Goal: Task Accomplishment & Management: Use online tool/utility

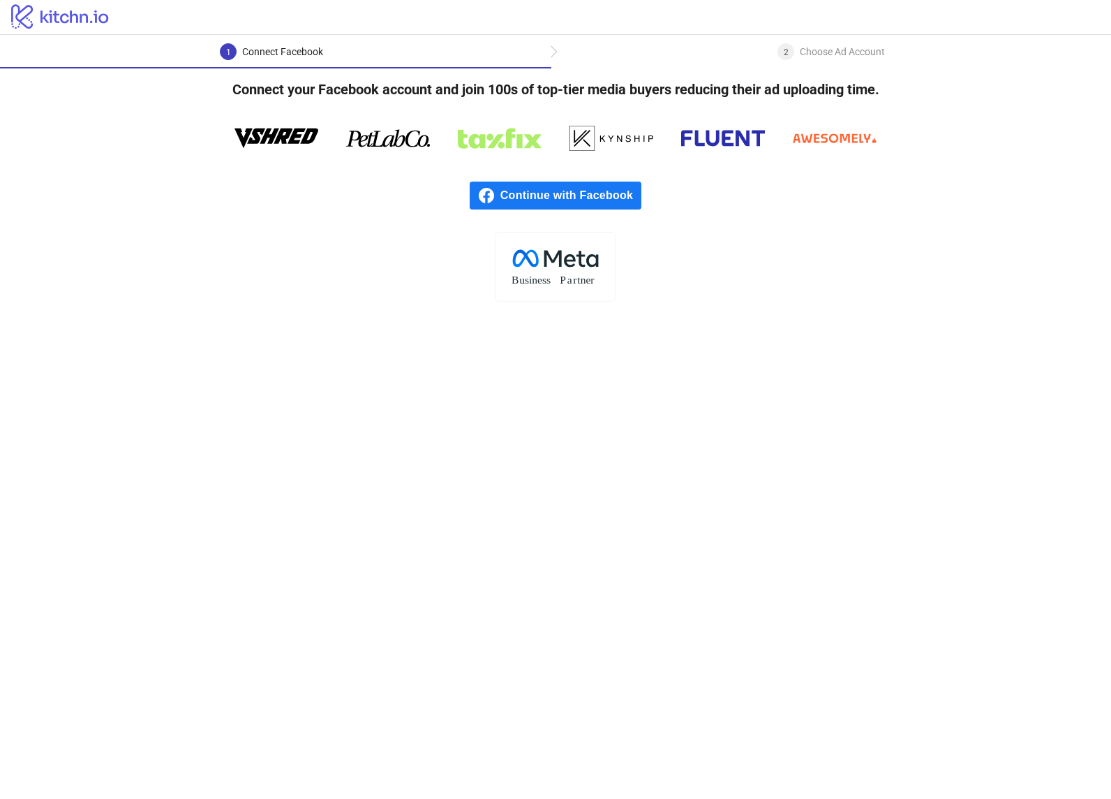
click at [511, 200] on span "Continue with Facebook" at bounding box center [570, 195] width 141 height 28
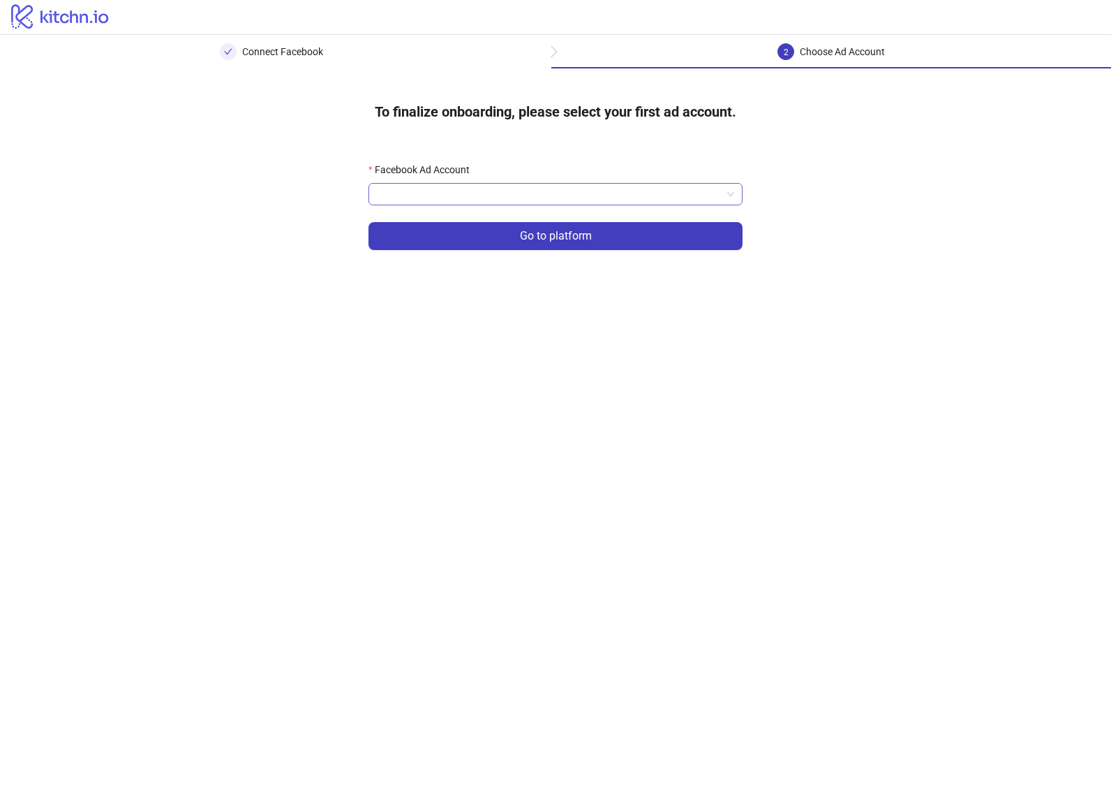
click at [688, 193] on input "Facebook Ad Account" at bounding box center [549, 194] width 345 height 21
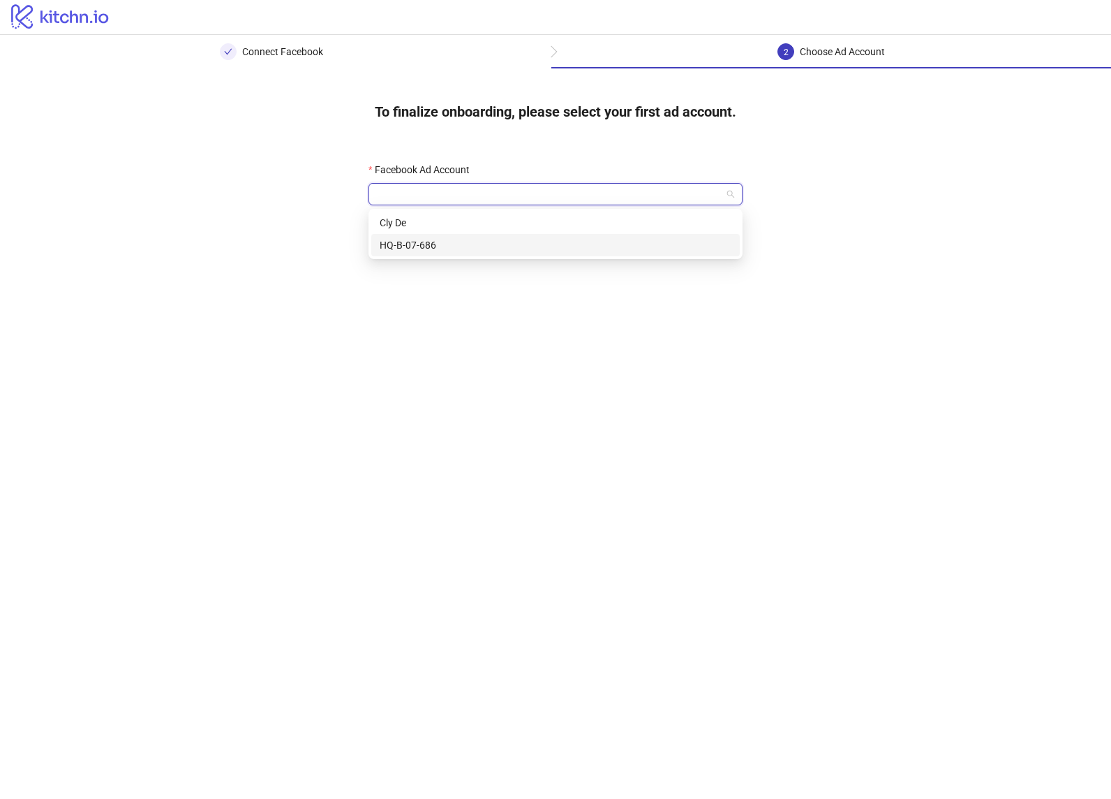
click at [639, 243] on div "HQ-B-07-686" at bounding box center [556, 244] width 352 height 15
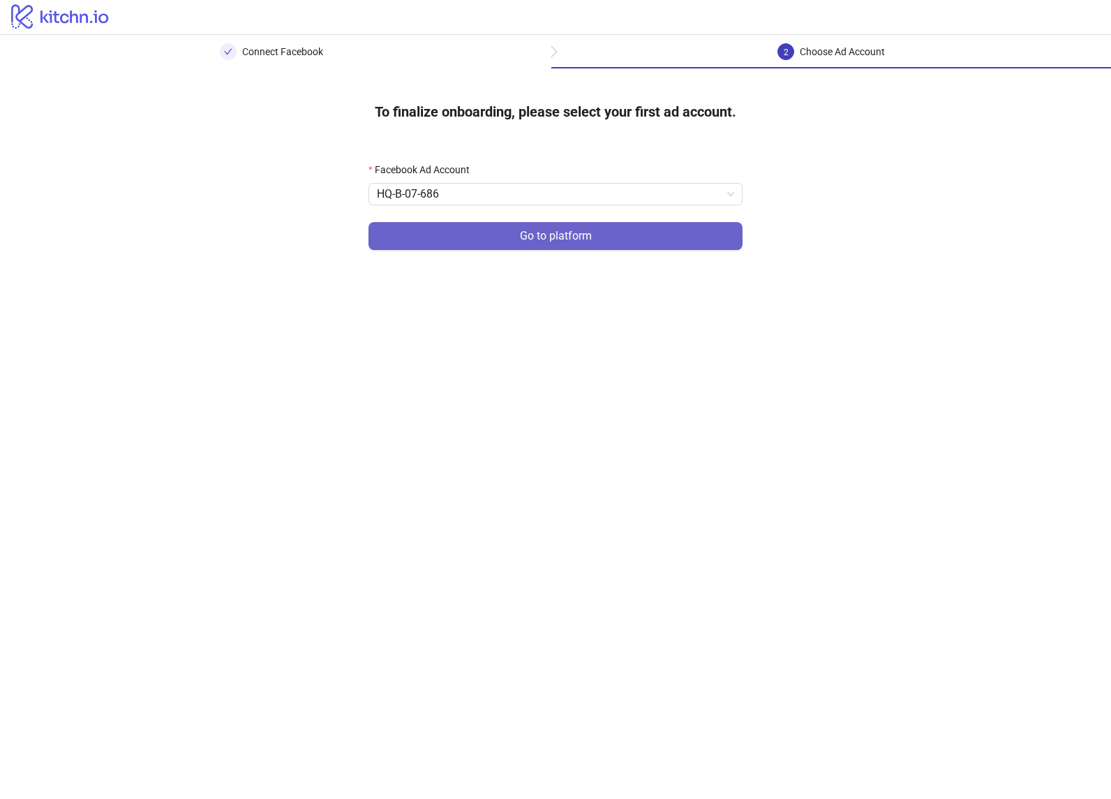
click at [603, 231] on button "Go to platform" at bounding box center [556, 236] width 374 height 28
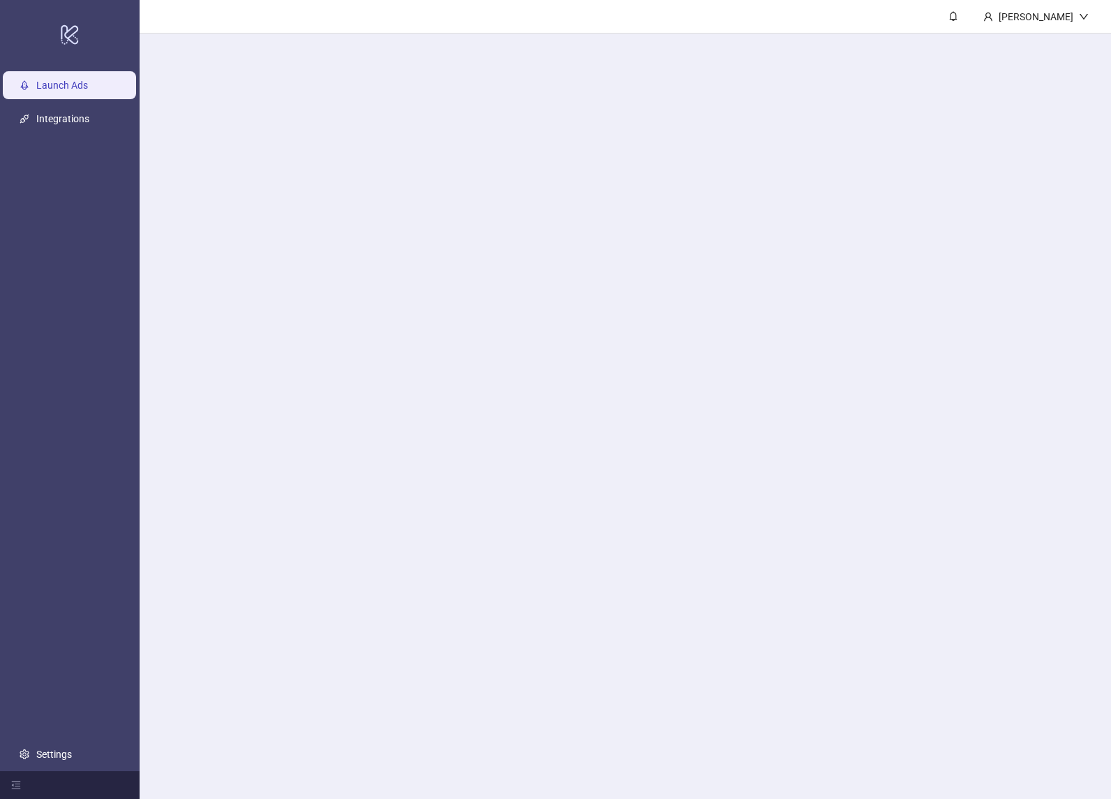
click at [595, 191] on main "[PERSON_NAME]" at bounding box center [626, 399] width 972 height 799
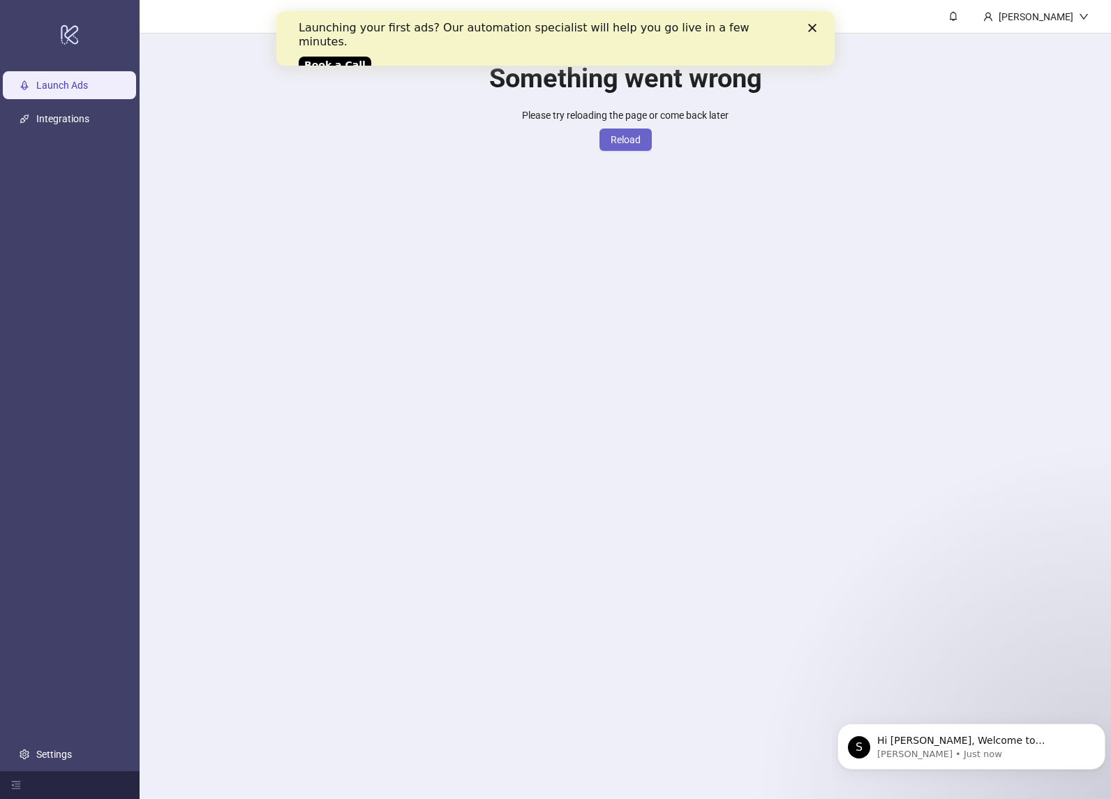
click at [643, 134] on button "Reload" at bounding box center [626, 139] width 52 height 22
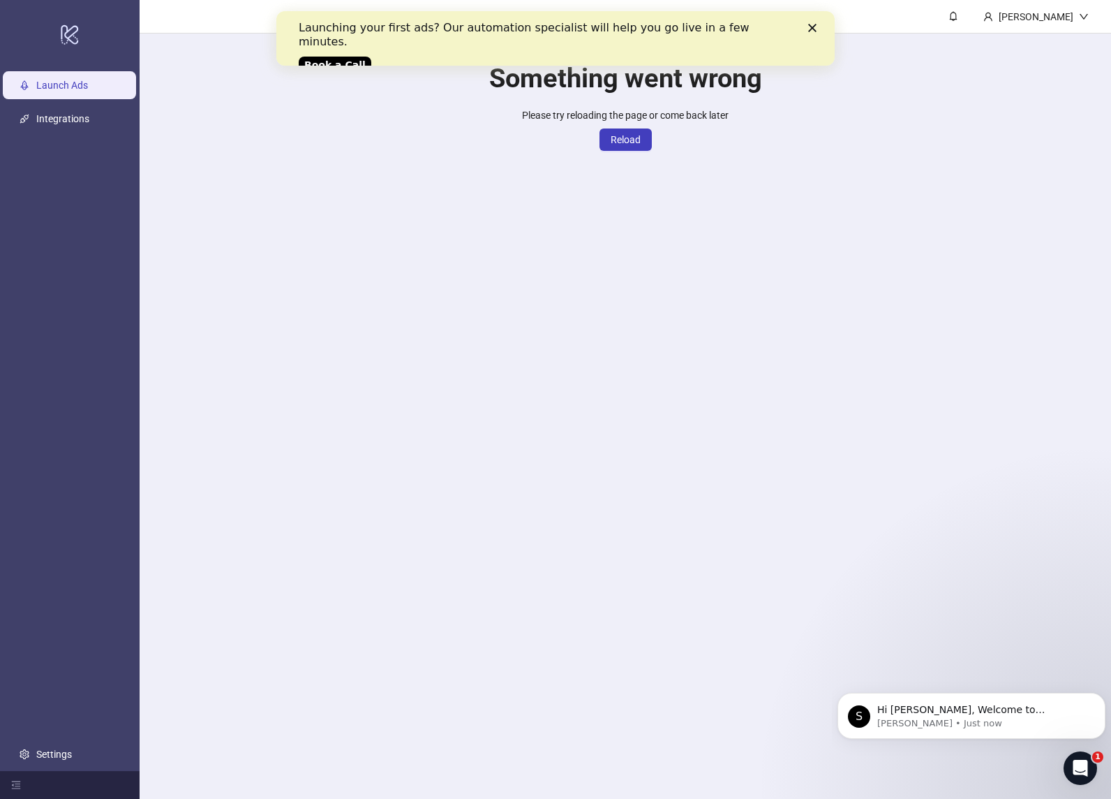
click at [643, 134] on button "Reload" at bounding box center [626, 139] width 52 height 22
click at [63, 123] on link "Integrations" at bounding box center [62, 119] width 53 height 11
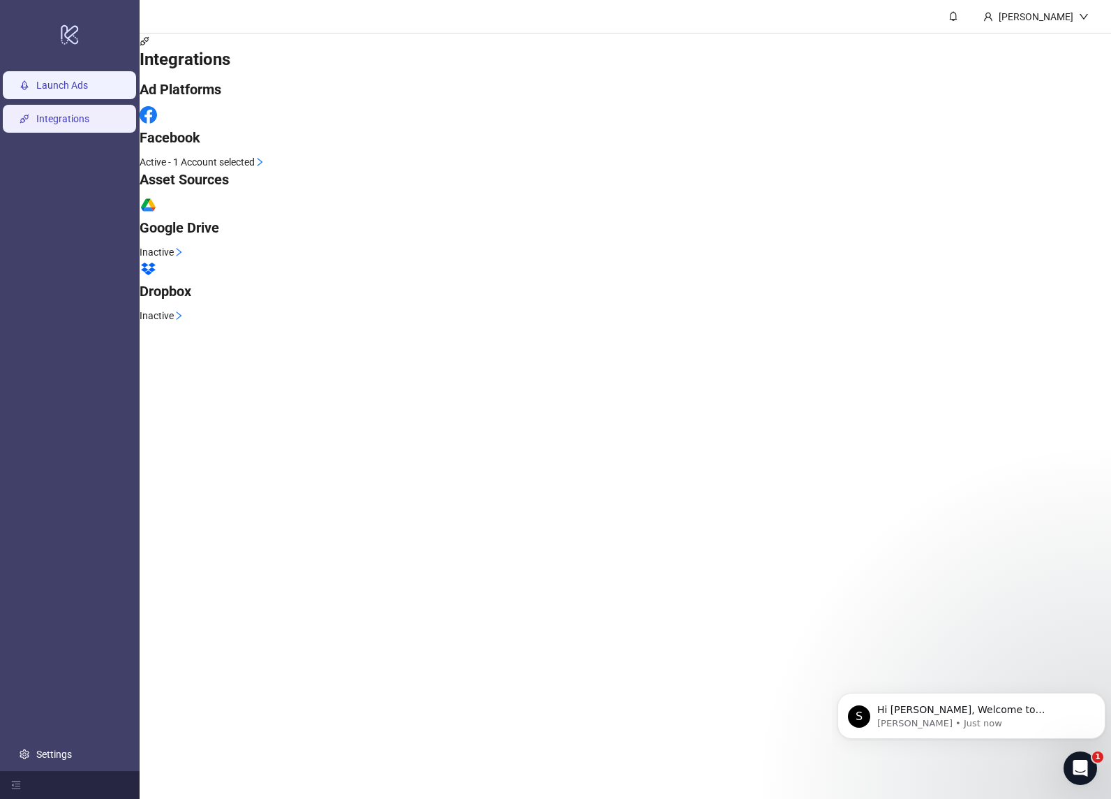
click at [88, 87] on link "Launch Ads" at bounding box center [62, 85] width 52 height 11
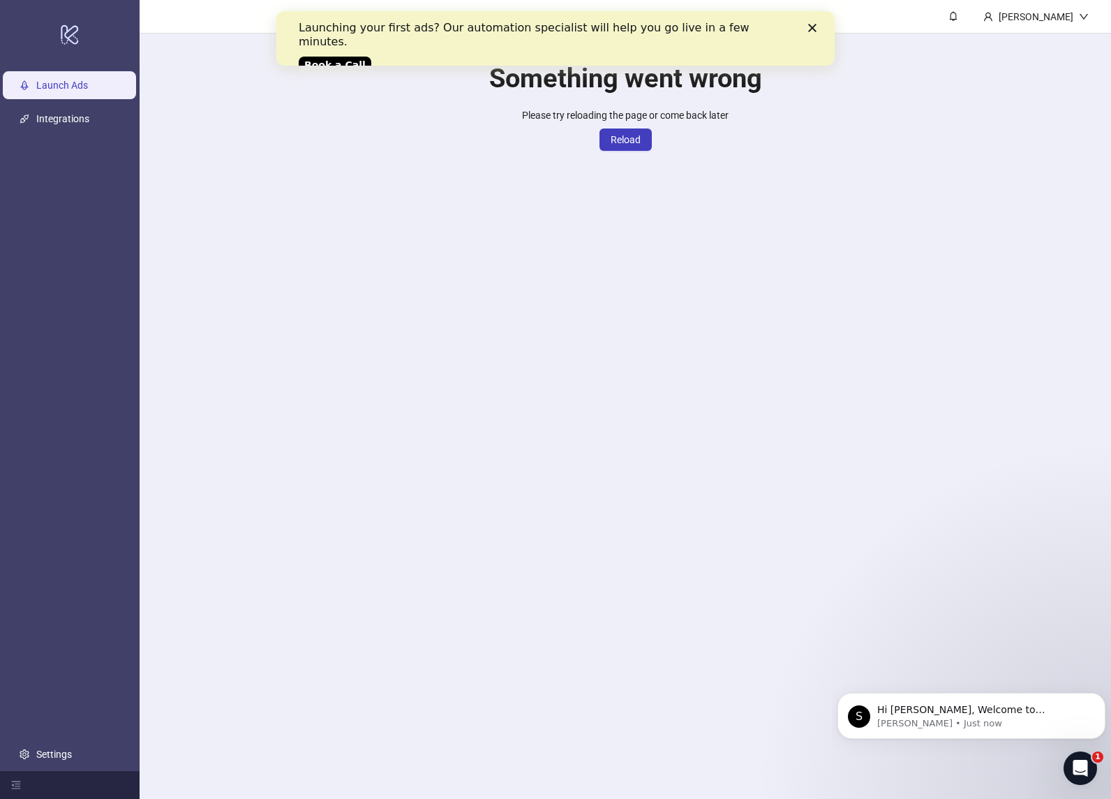
click at [812, 31] on icon "Close" at bounding box center [812, 28] width 8 height 8
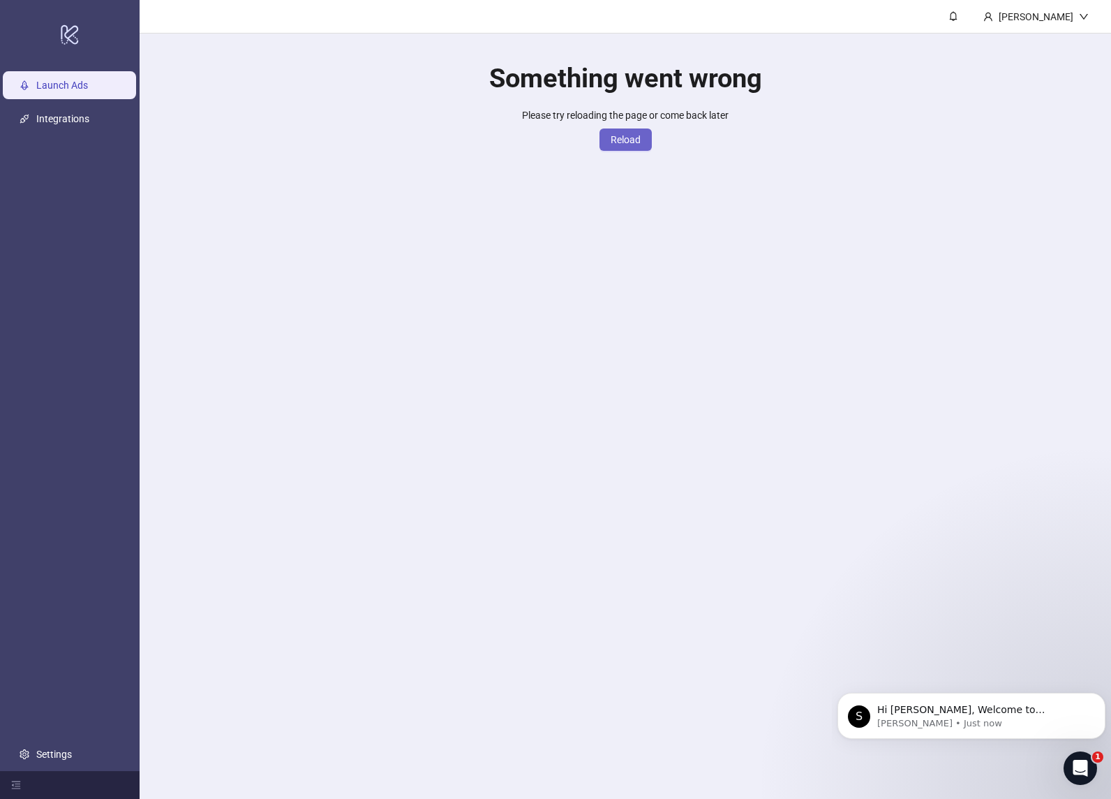
click at [618, 143] on span "Reload" at bounding box center [626, 139] width 30 height 11
click at [617, 143] on span "Reload" at bounding box center [626, 139] width 30 height 11
click at [1098, 698] on icon "Dismiss notification" at bounding box center [1102, 696] width 8 height 8
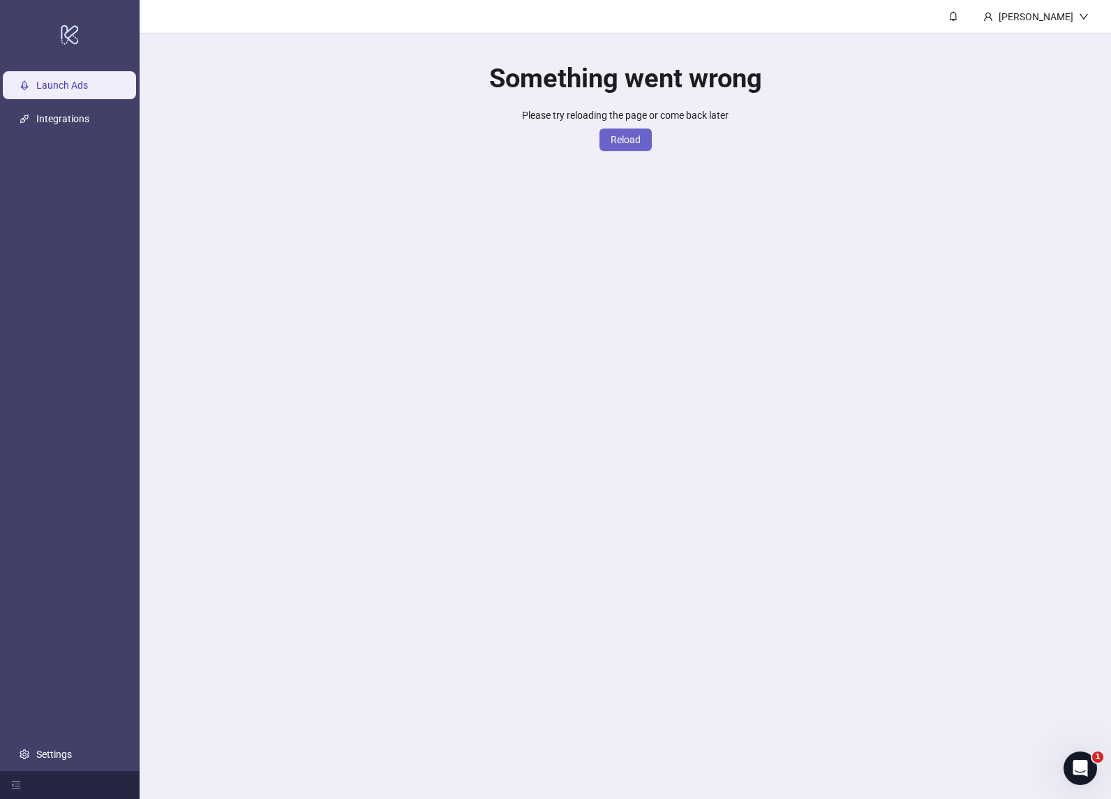
click at [639, 136] on button "Reload" at bounding box center [626, 139] width 52 height 22
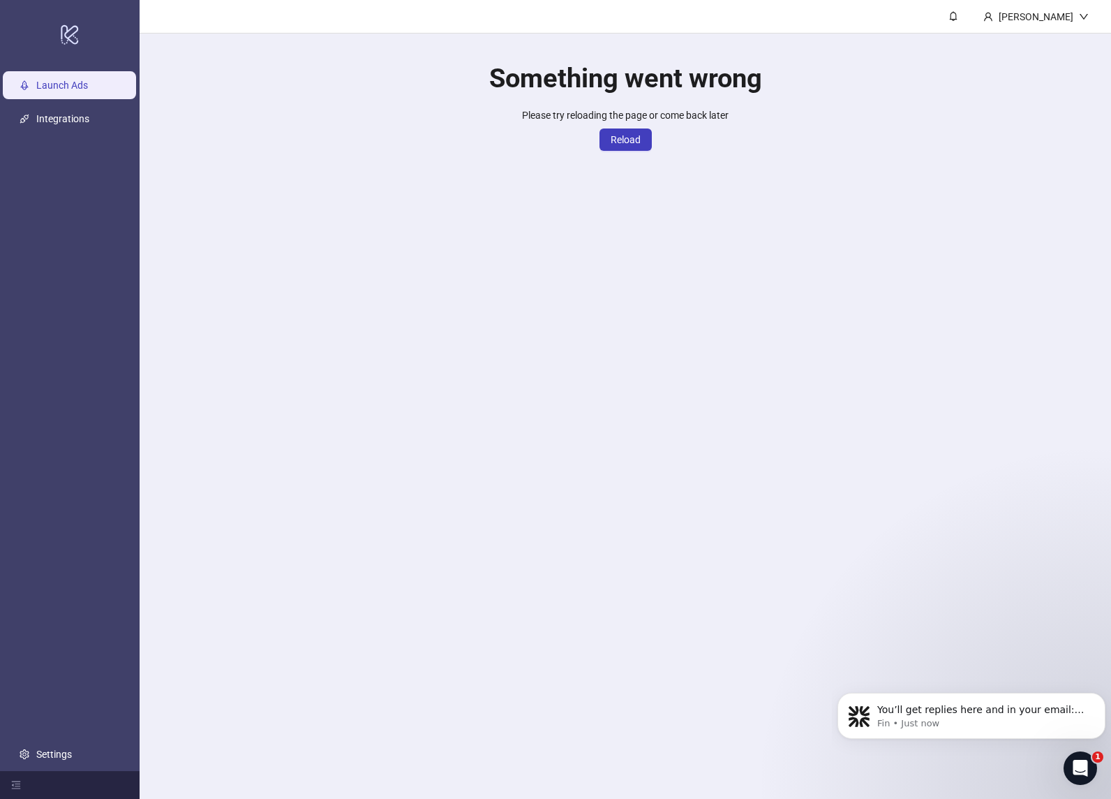
click at [313, 300] on main "[PERSON_NAME] Something went wrong Please try reloading the page or come back l…" at bounding box center [626, 399] width 972 height 799
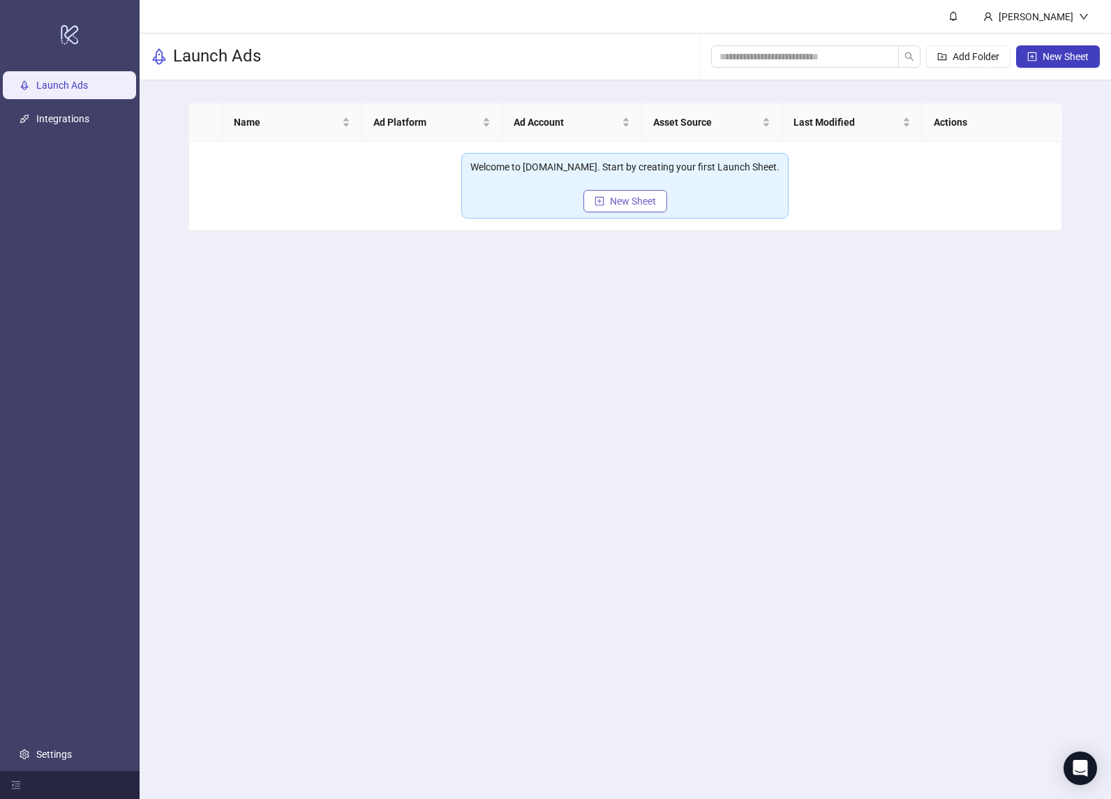
click at [628, 197] on span "New Sheet" at bounding box center [633, 200] width 46 height 11
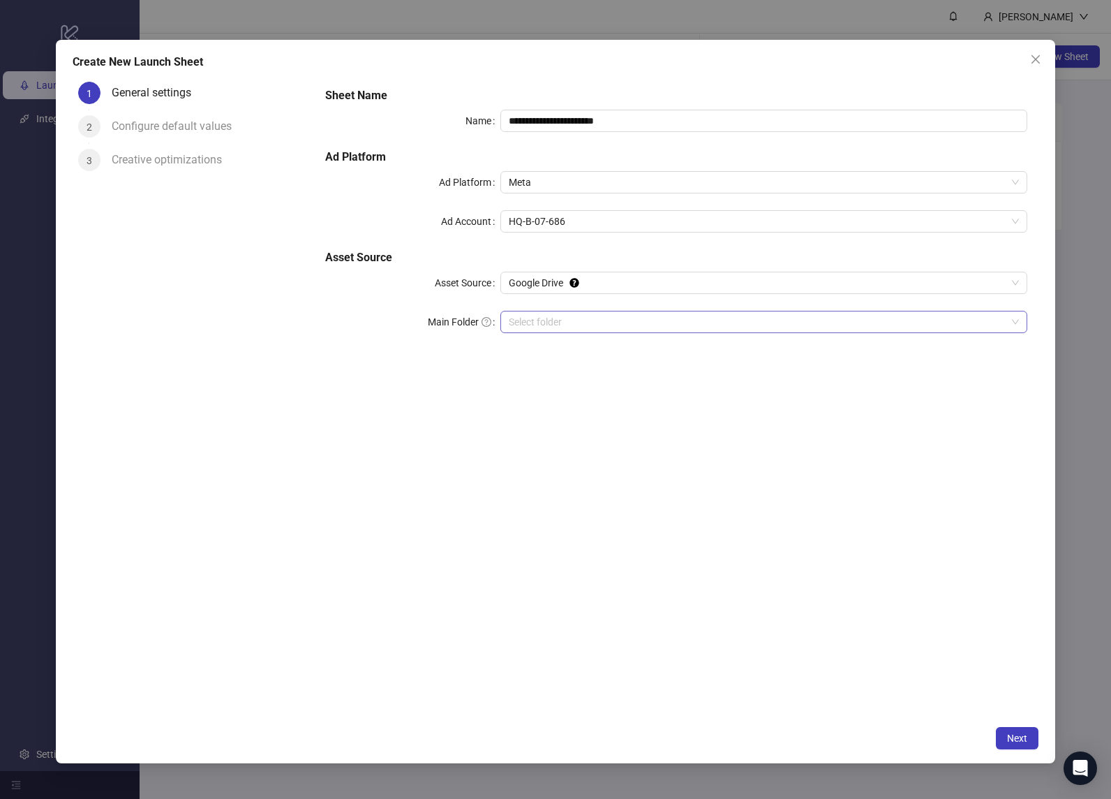
click at [598, 321] on input "Main Folder" at bounding box center [758, 321] width 498 height 21
click at [578, 317] on input "Main Folder" at bounding box center [758, 321] width 498 height 21
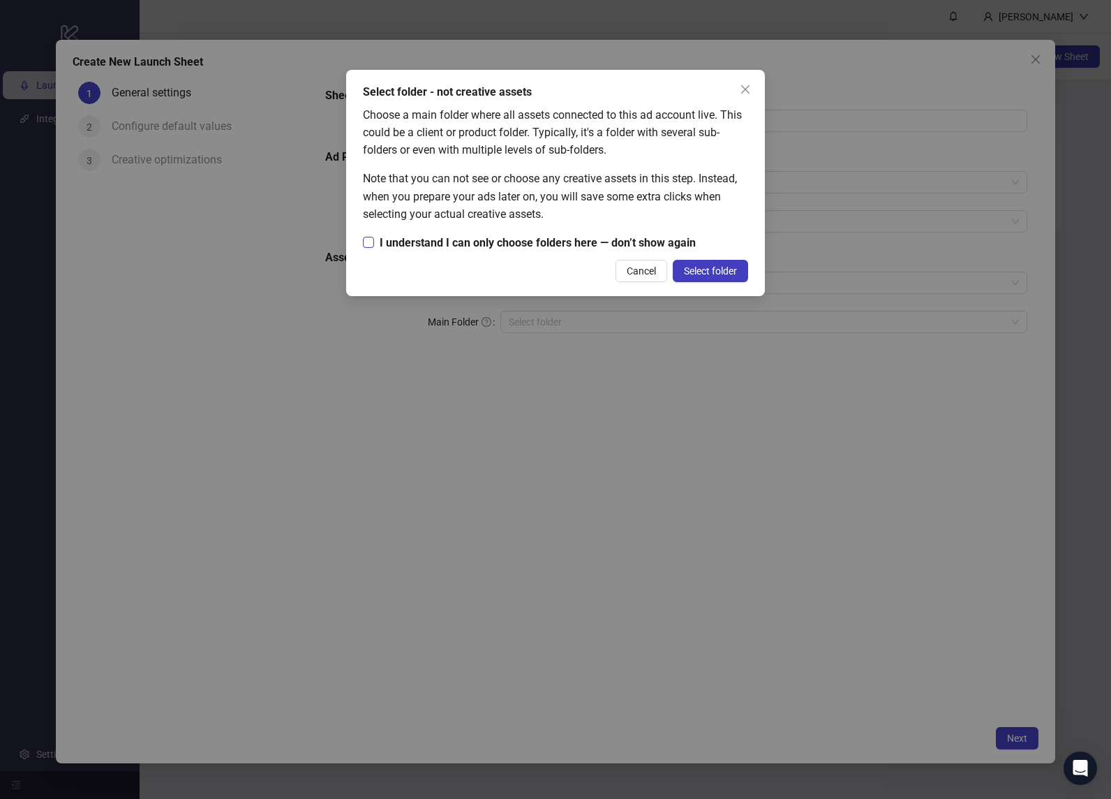
click at [664, 242] on span "I understand I can only choose folders here — don’t show again" at bounding box center [537, 242] width 327 height 17
click at [704, 266] on span "Select folder" at bounding box center [710, 270] width 53 height 11
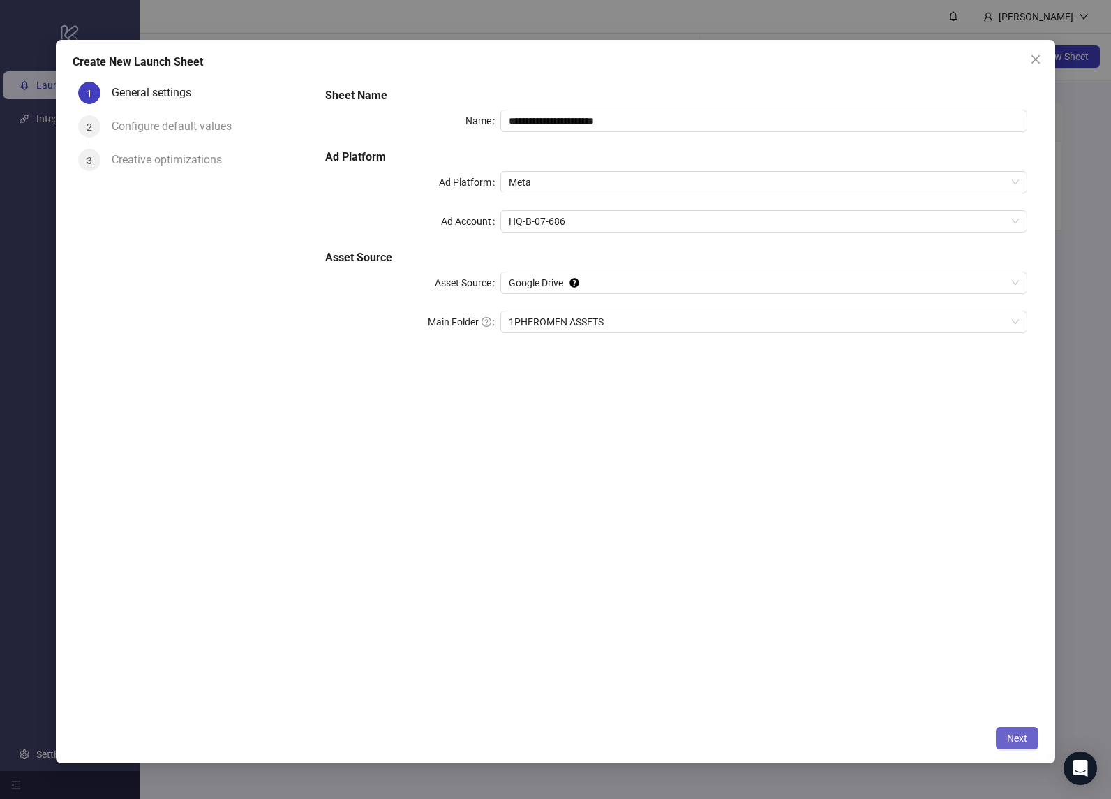
click at [1020, 732] on span "Next" at bounding box center [1017, 737] width 20 height 11
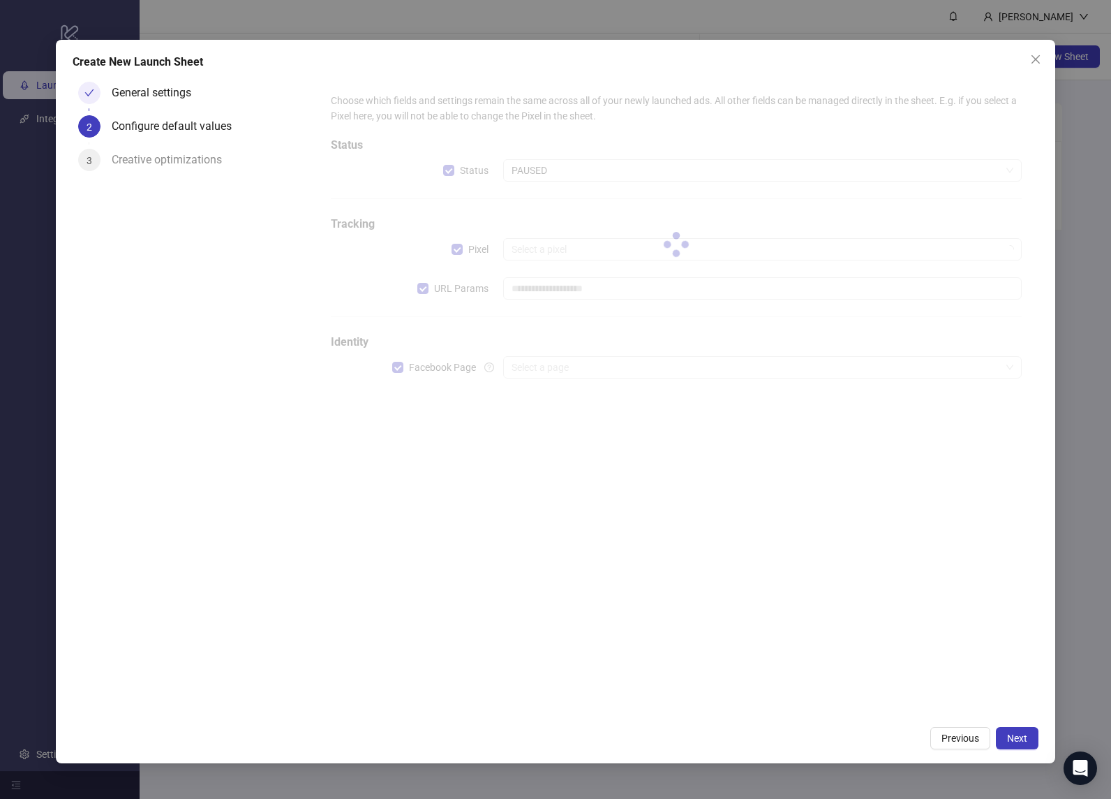
type input "**********"
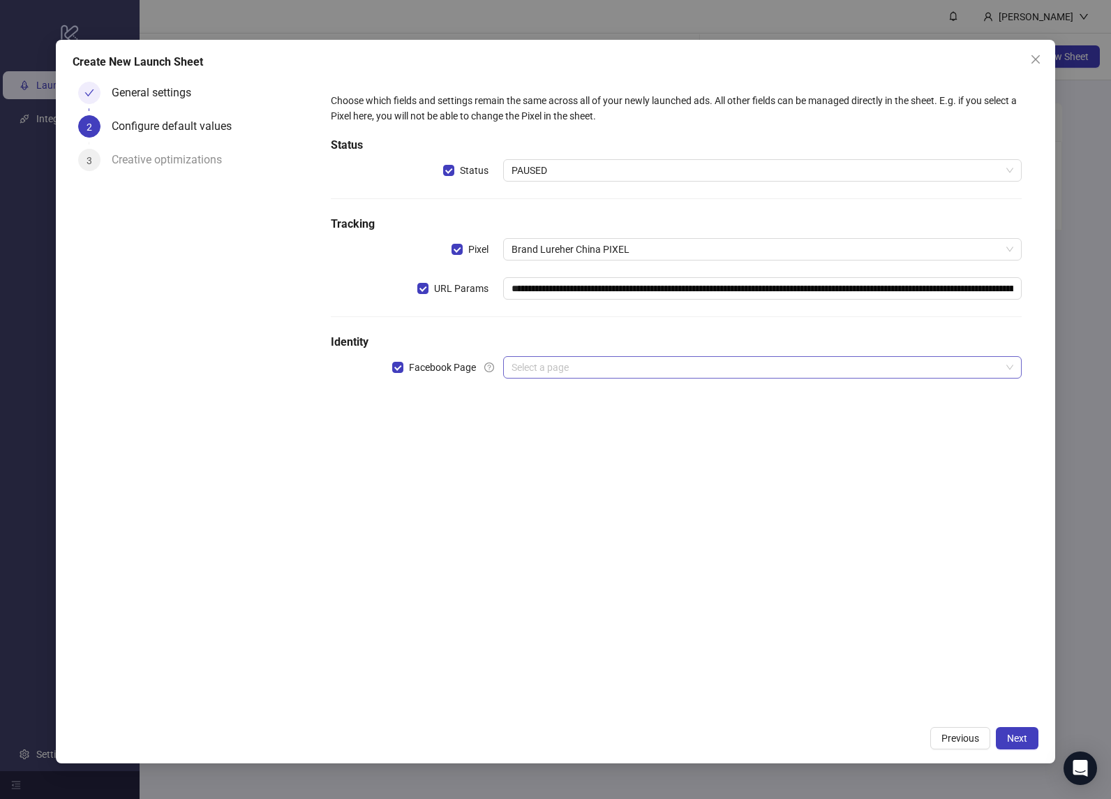
click at [562, 371] on input "search" at bounding box center [756, 367] width 489 height 21
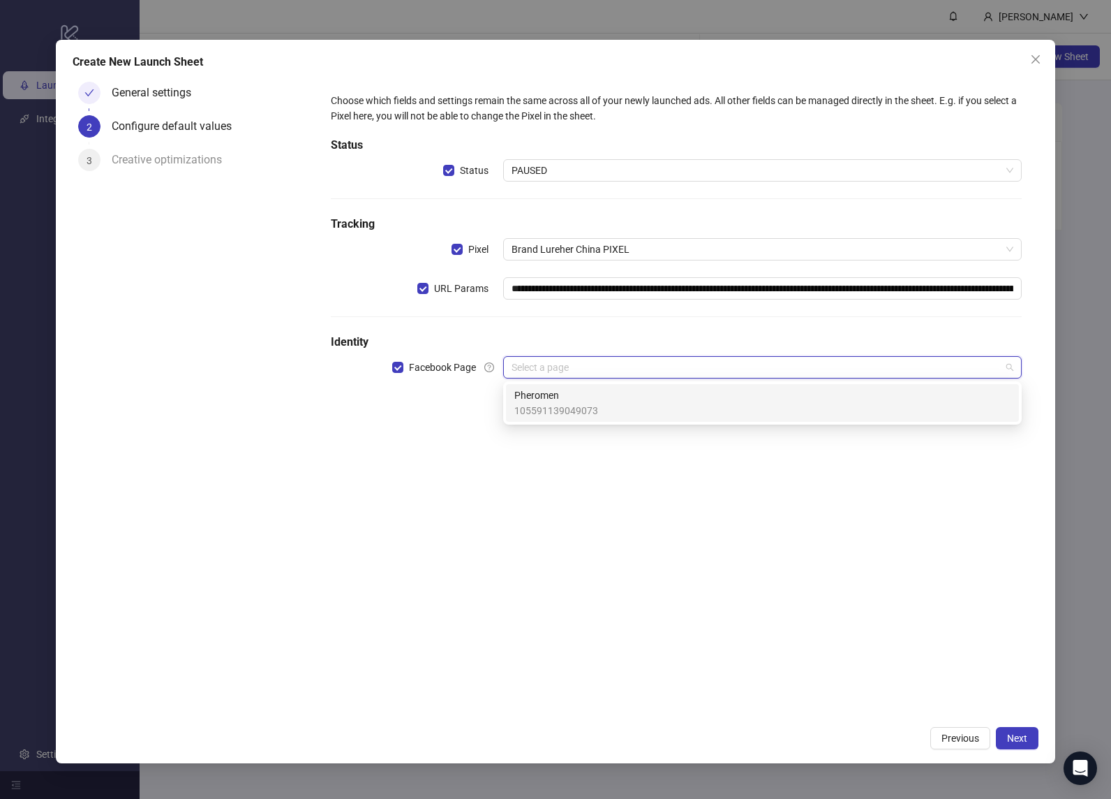
click at [553, 394] on span "Pheromen" at bounding box center [556, 394] width 84 height 15
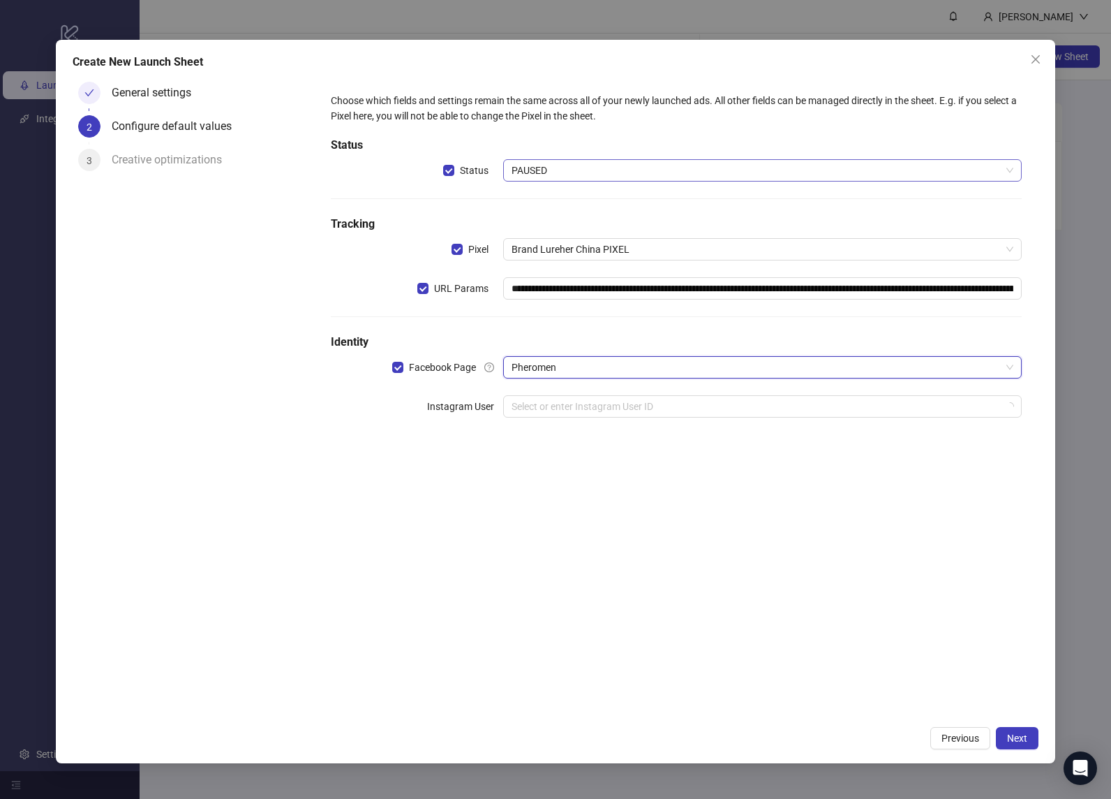
click at [552, 167] on span "PAUSED" at bounding box center [763, 170] width 502 height 21
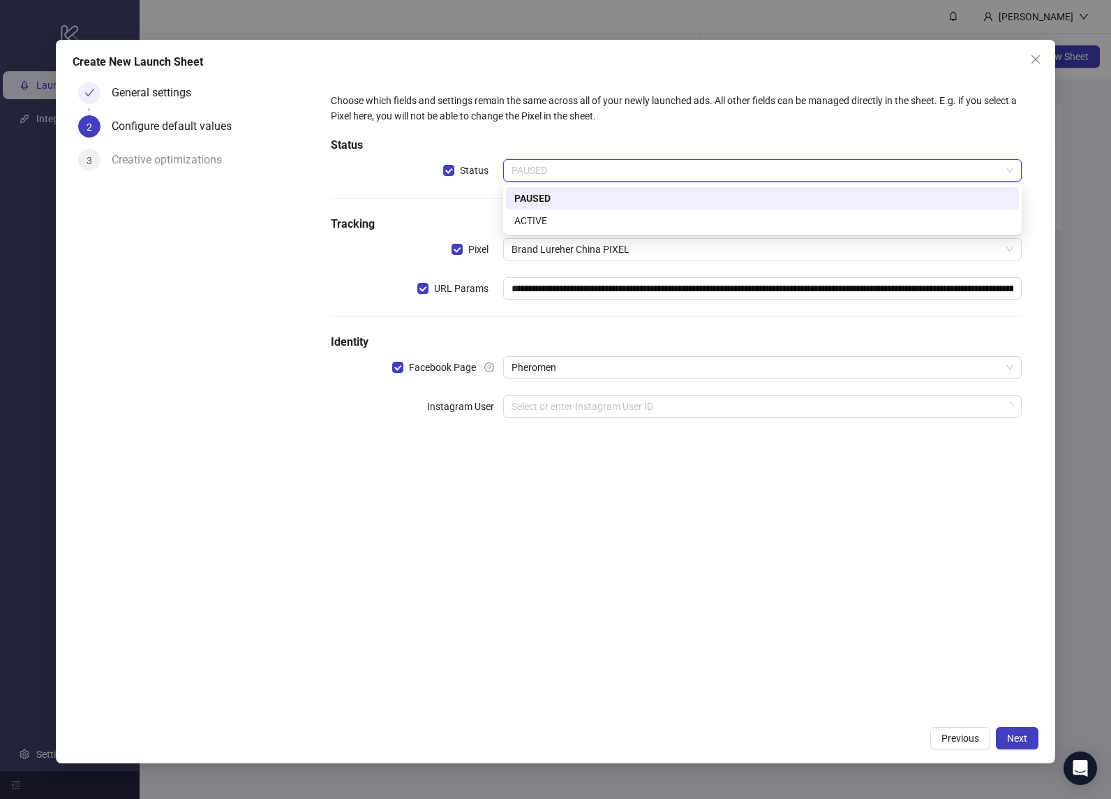
click at [552, 167] on span "PAUSED" at bounding box center [763, 170] width 502 height 21
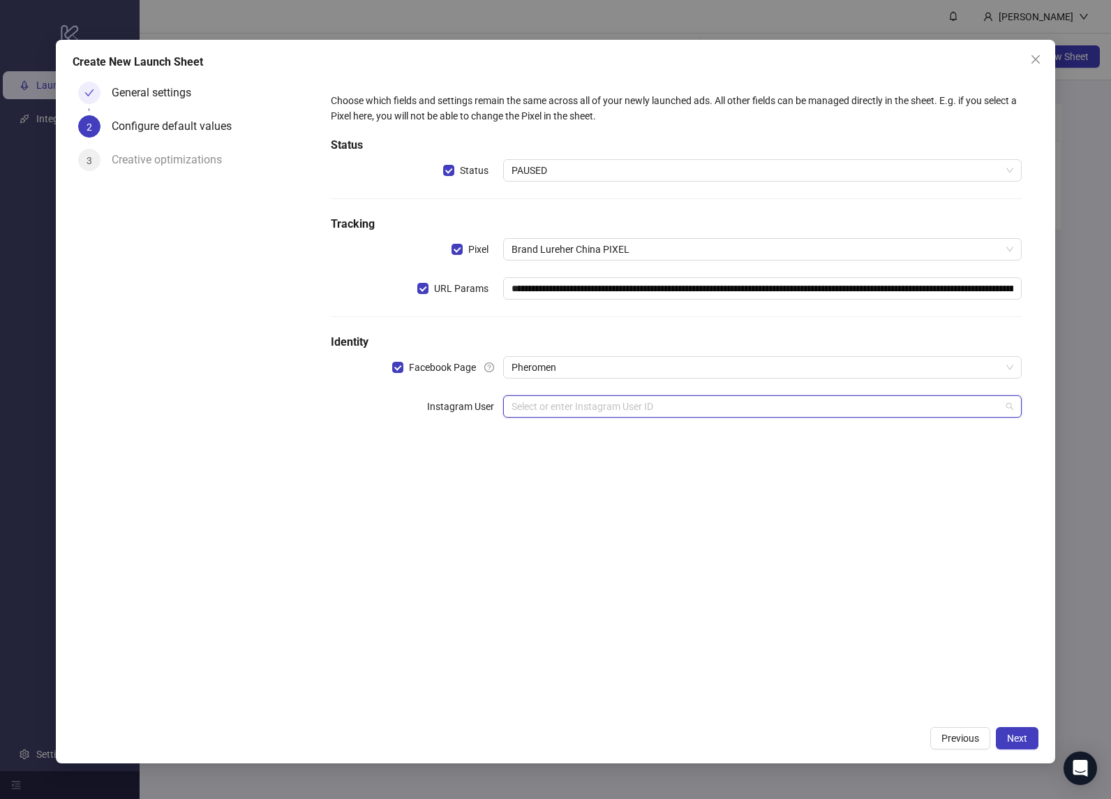
click at [591, 406] on input "search" at bounding box center [756, 406] width 489 height 21
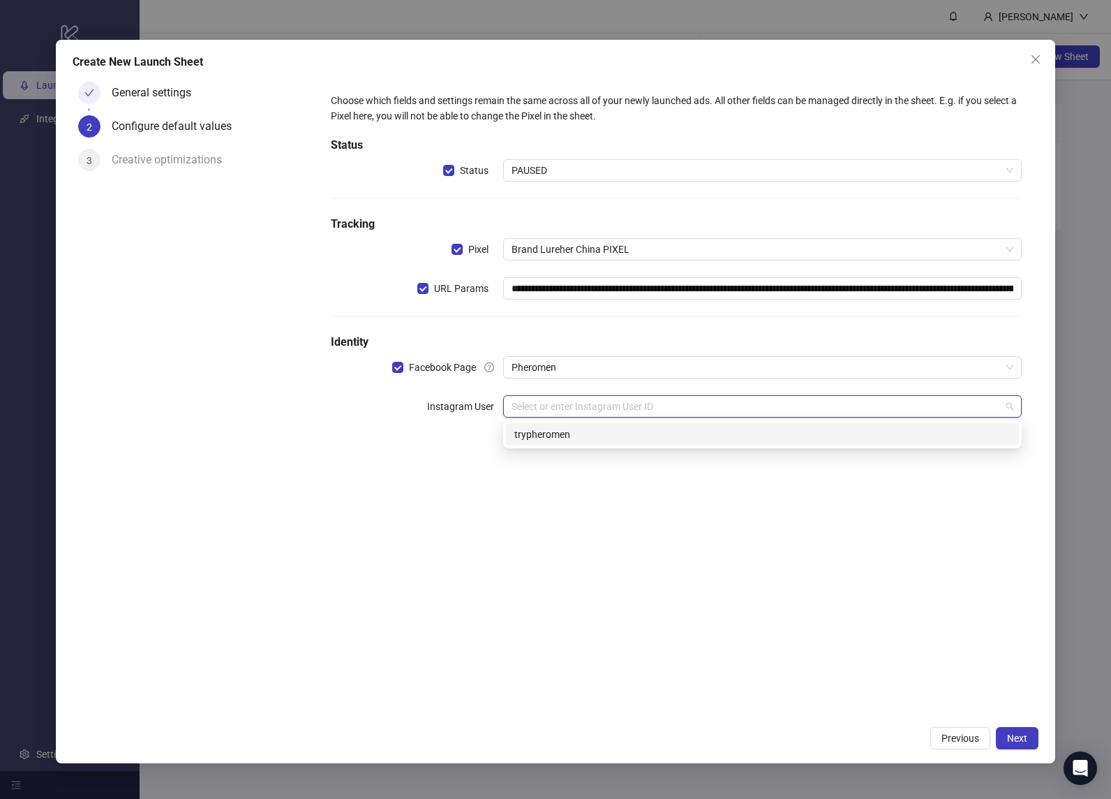
click at [586, 445] on div "trypheromen" at bounding box center [762, 434] width 513 height 22
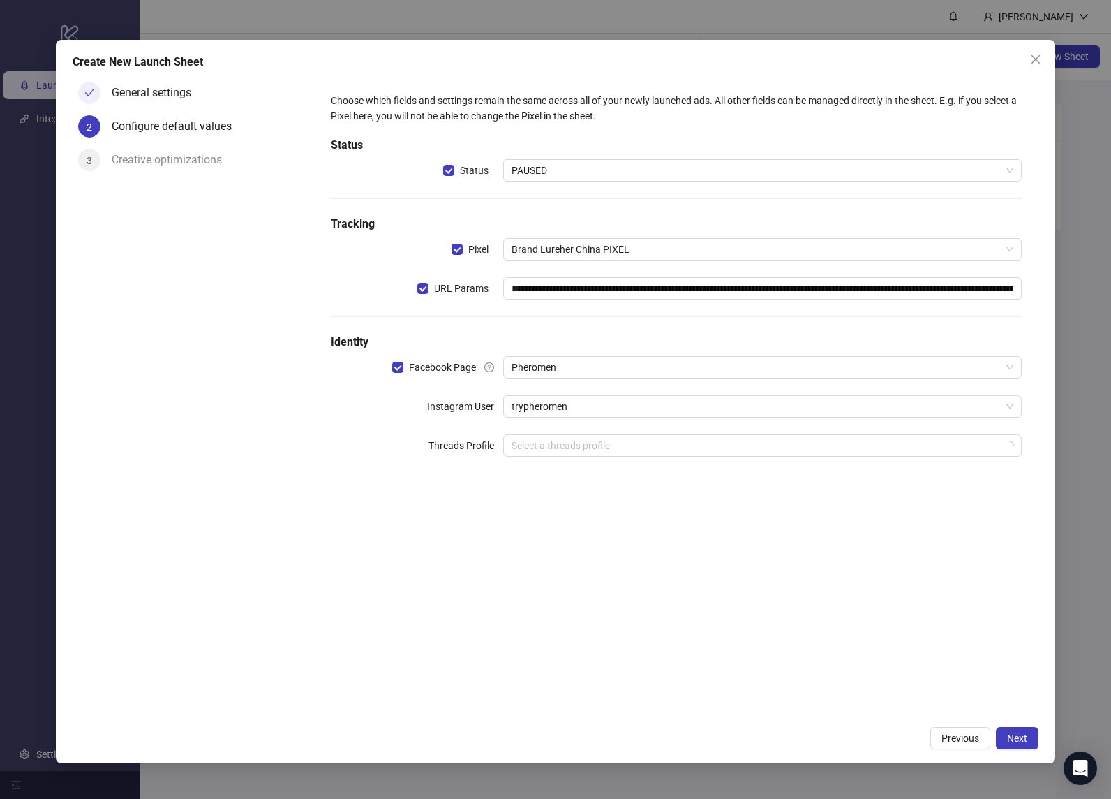
click at [637, 521] on div "**********" at bounding box center [676, 397] width 725 height 642
click at [609, 454] on input "search" at bounding box center [756, 445] width 489 height 21
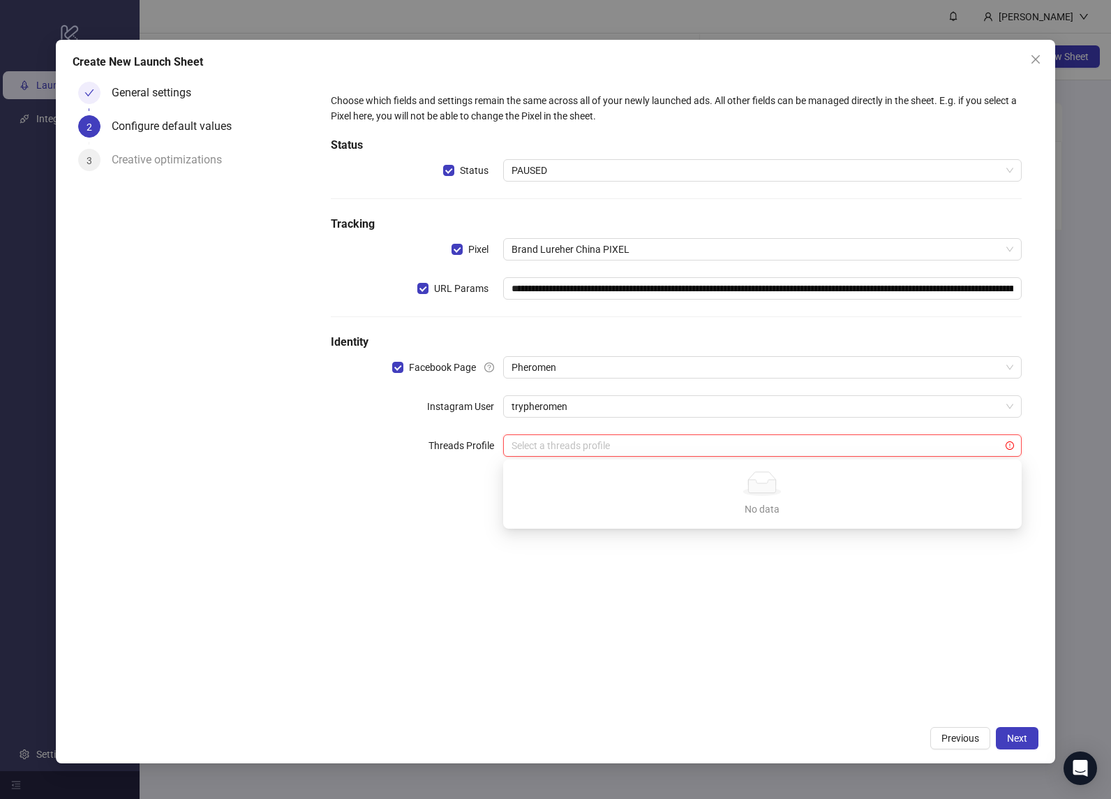
click at [609, 571] on div "**********" at bounding box center [676, 397] width 725 height 642
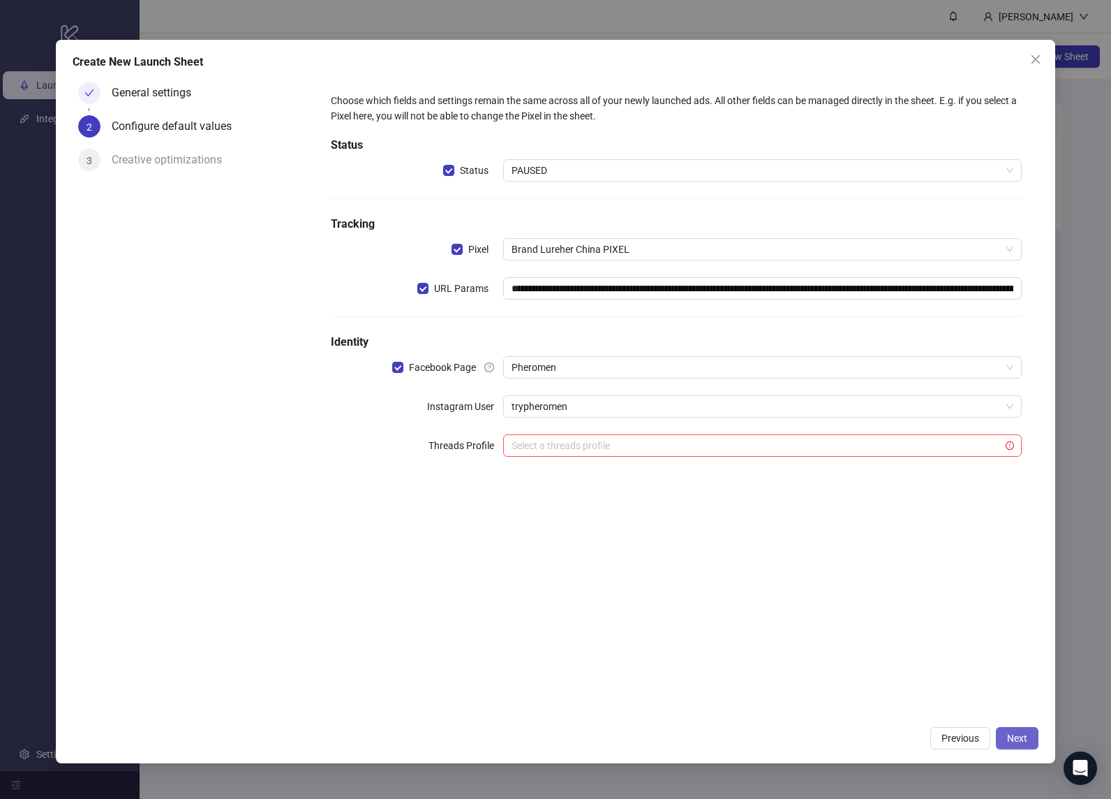
click at [1024, 731] on button "Next" at bounding box center [1017, 738] width 43 height 22
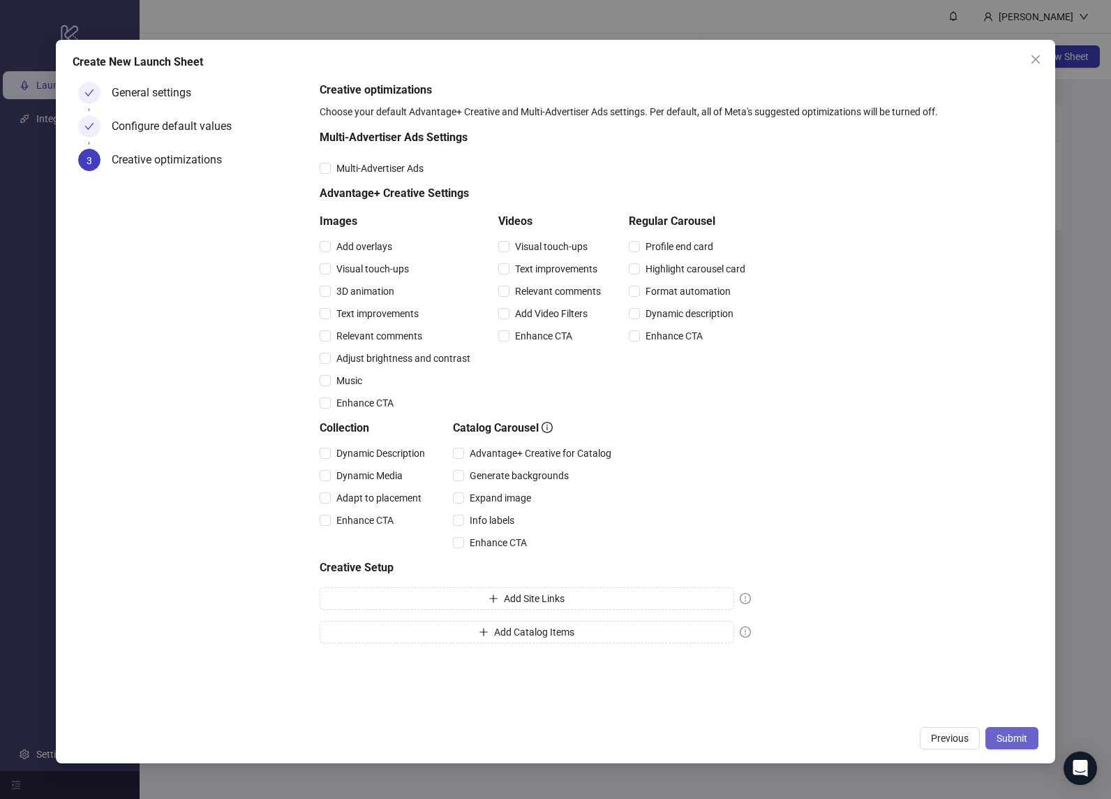
click at [1011, 736] on span "Submit" at bounding box center [1012, 737] width 31 height 11
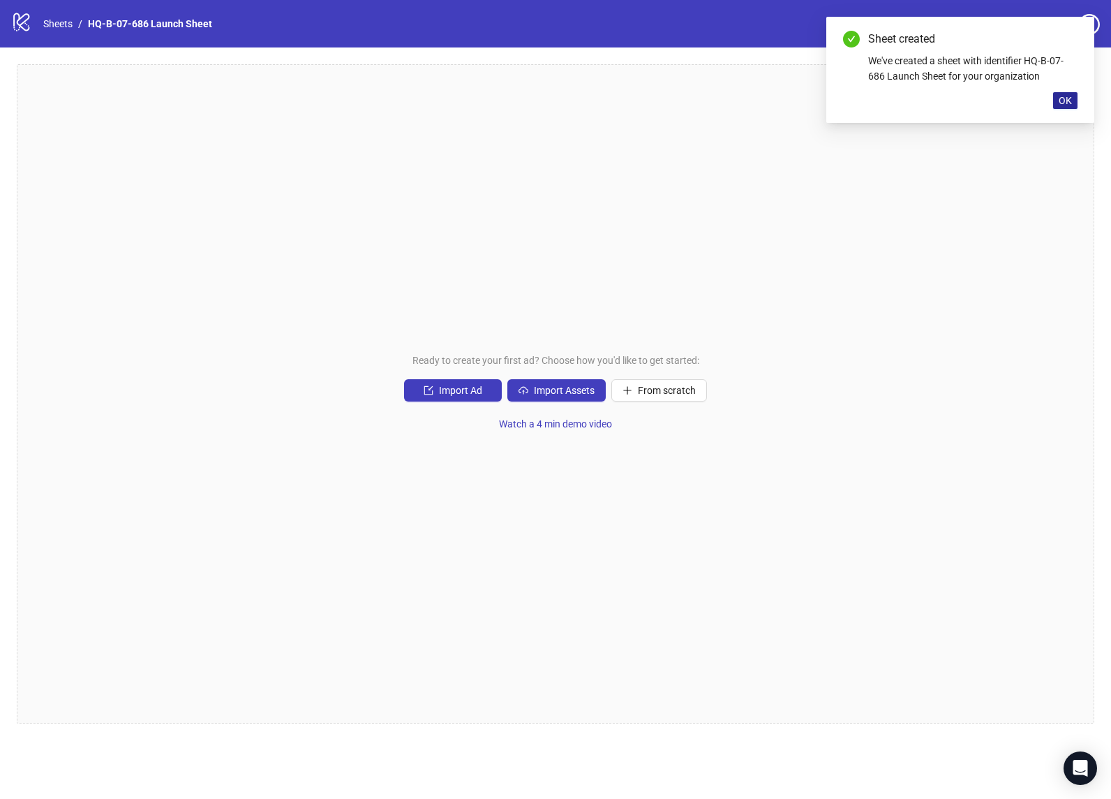
click at [1058, 104] on button "OK" at bounding box center [1065, 100] width 24 height 17
